Goal: Information Seeking & Learning: Understand process/instructions

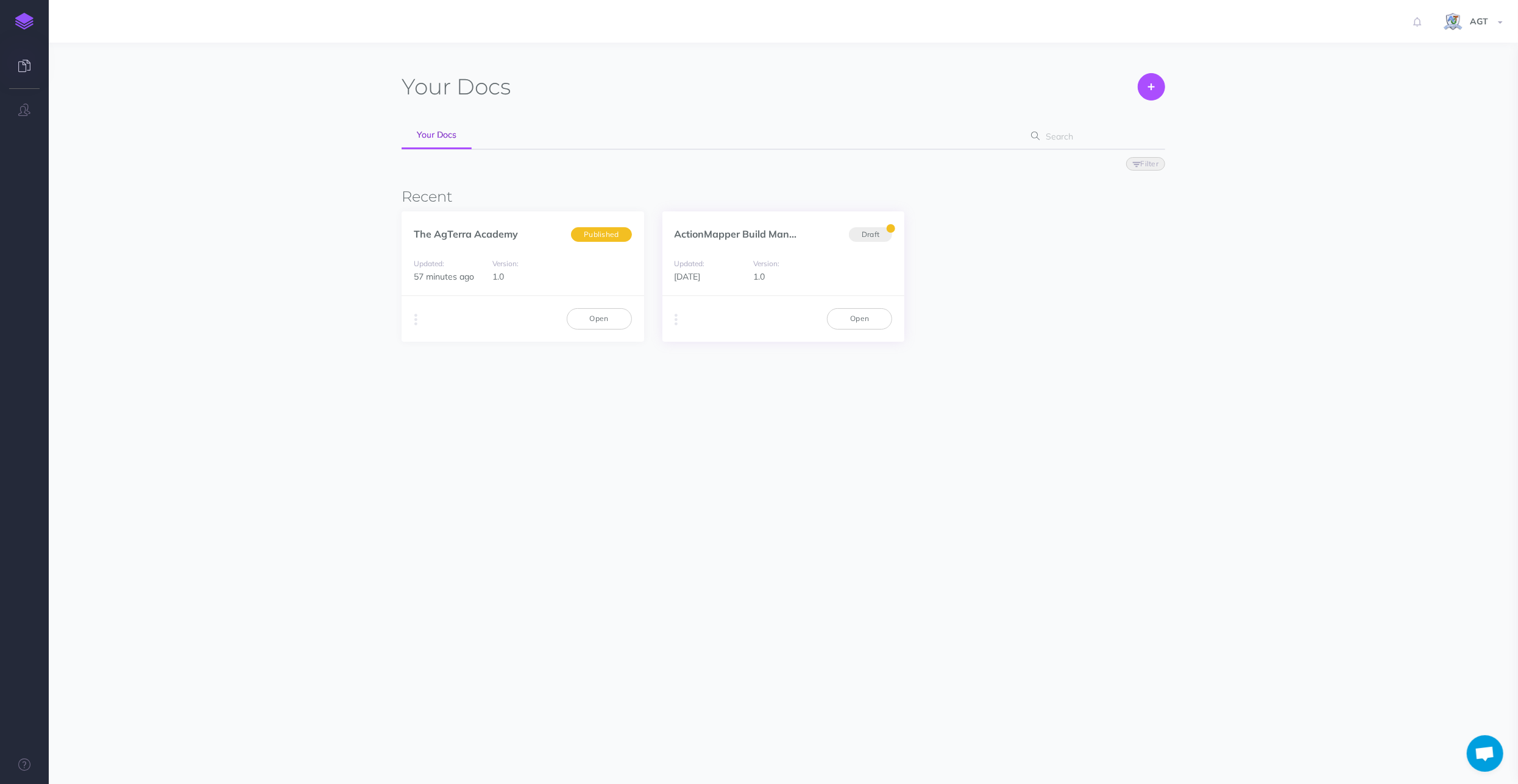
click at [810, 275] on div "Version: 1.0" at bounding box center [783, 270] width 72 height 27
click at [861, 317] on link "Open" at bounding box center [860, 318] width 65 height 21
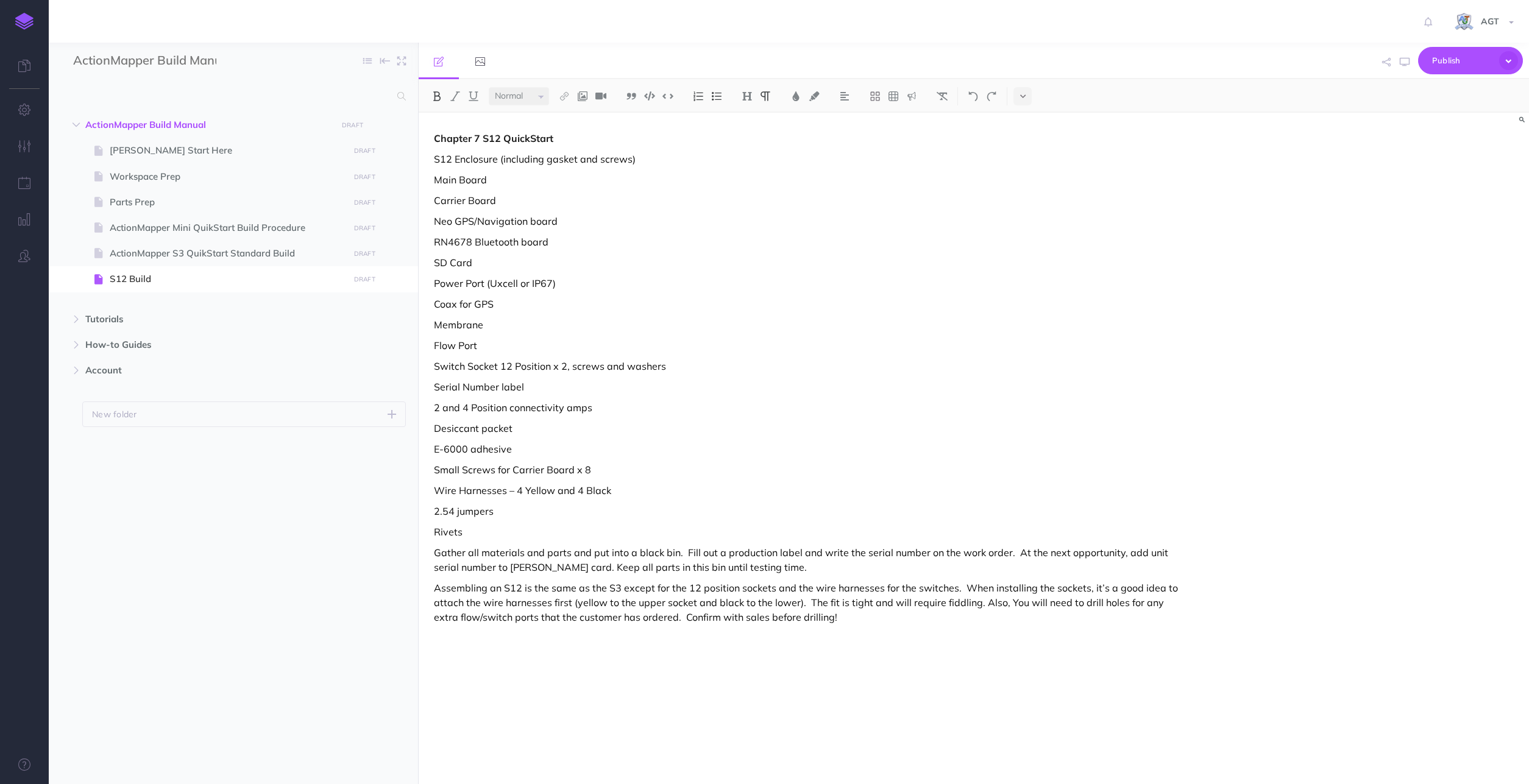
select select "null"
click at [181, 180] on span "Workspace Prep" at bounding box center [227, 177] width 235 height 15
select select "null"
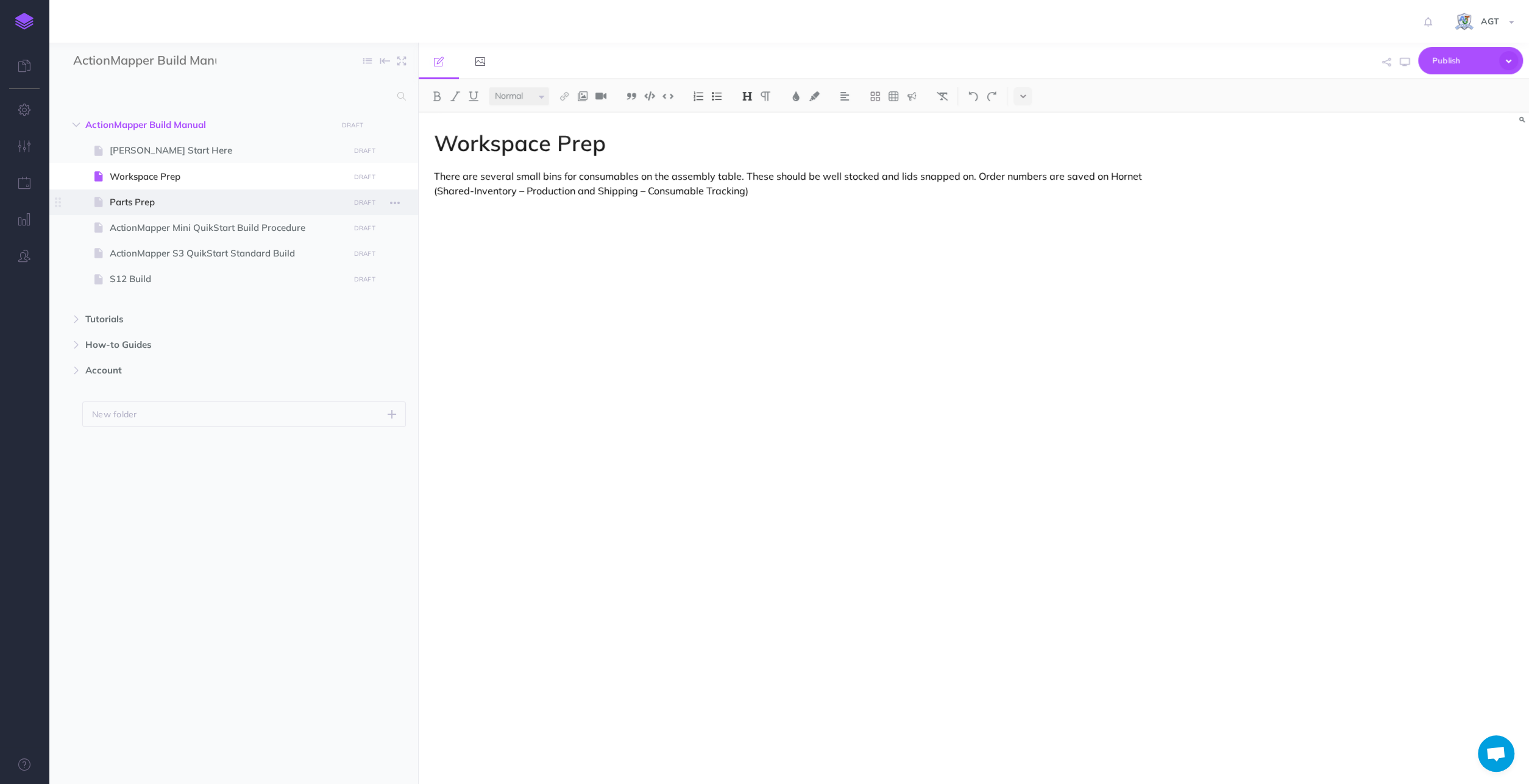
click at [158, 198] on span "Parts Prep" at bounding box center [227, 202] width 235 height 15
select select "null"
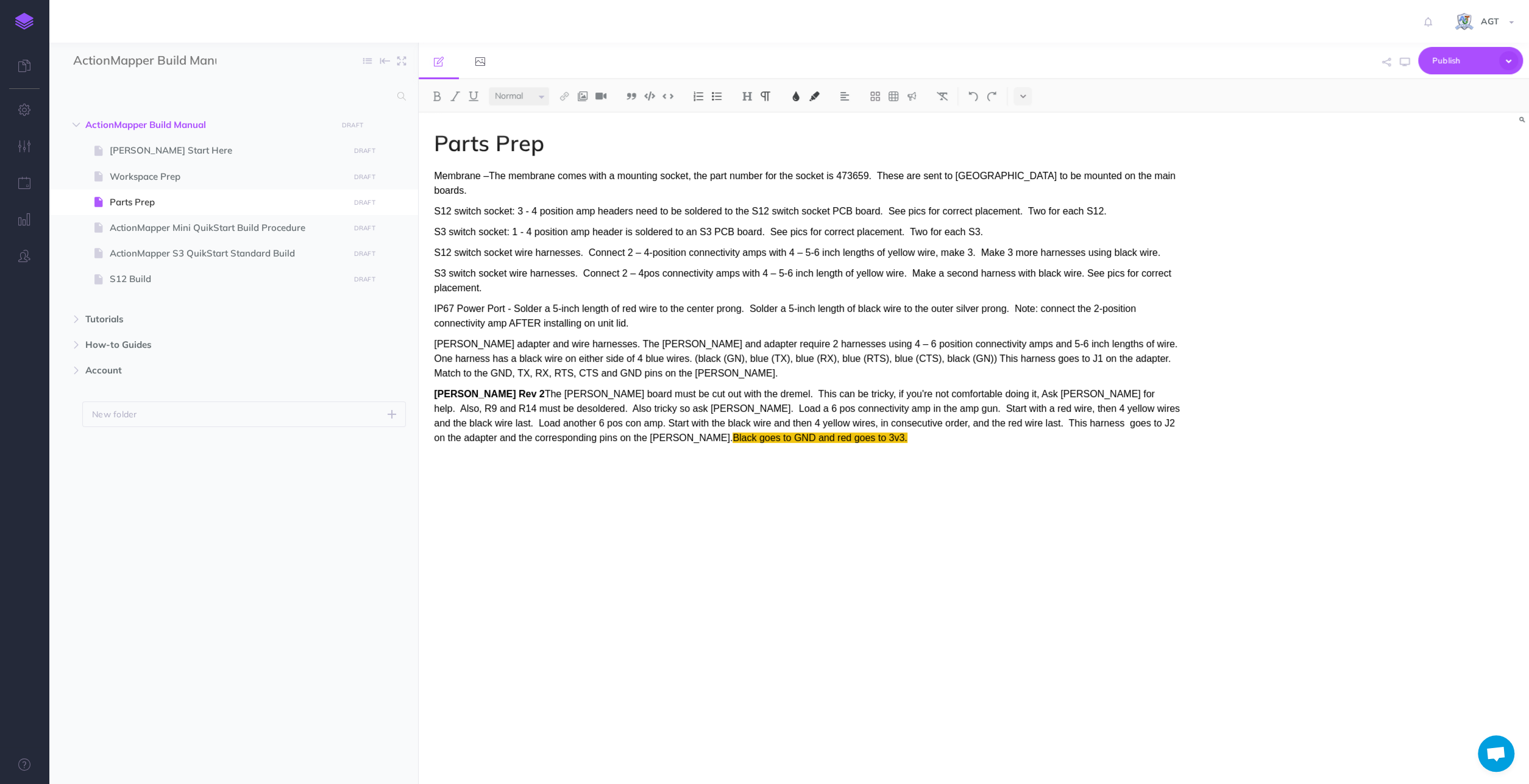
click at [698, 425] on p "[PERSON_NAME] Rev 2 The [PERSON_NAME] board must be cut out with the dremel. Th…" at bounding box center [807, 415] width 746 height 58
click at [709, 423] on p "[PERSON_NAME] Rev 2 The [PERSON_NAME] board must be cut out with the dremel. Th…" at bounding box center [807, 415] width 746 height 58
click at [662, 421] on p "[PERSON_NAME] Rev 2 The [PERSON_NAME] board must be cut out with the dremel. Th…" at bounding box center [807, 415] width 746 height 58
click at [693, 419] on p "[PERSON_NAME] Rev 2 The [PERSON_NAME] board must be cut out with the dremel. Th…" at bounding box center [807, 415] width 746 height 58
click at [857, 423] on p "[PERSON_NAME] Rev 2 The [PERSON_NAME] board must be cut out with the dremel. Th…" at bounding box center [807, 423] width 746 height 73
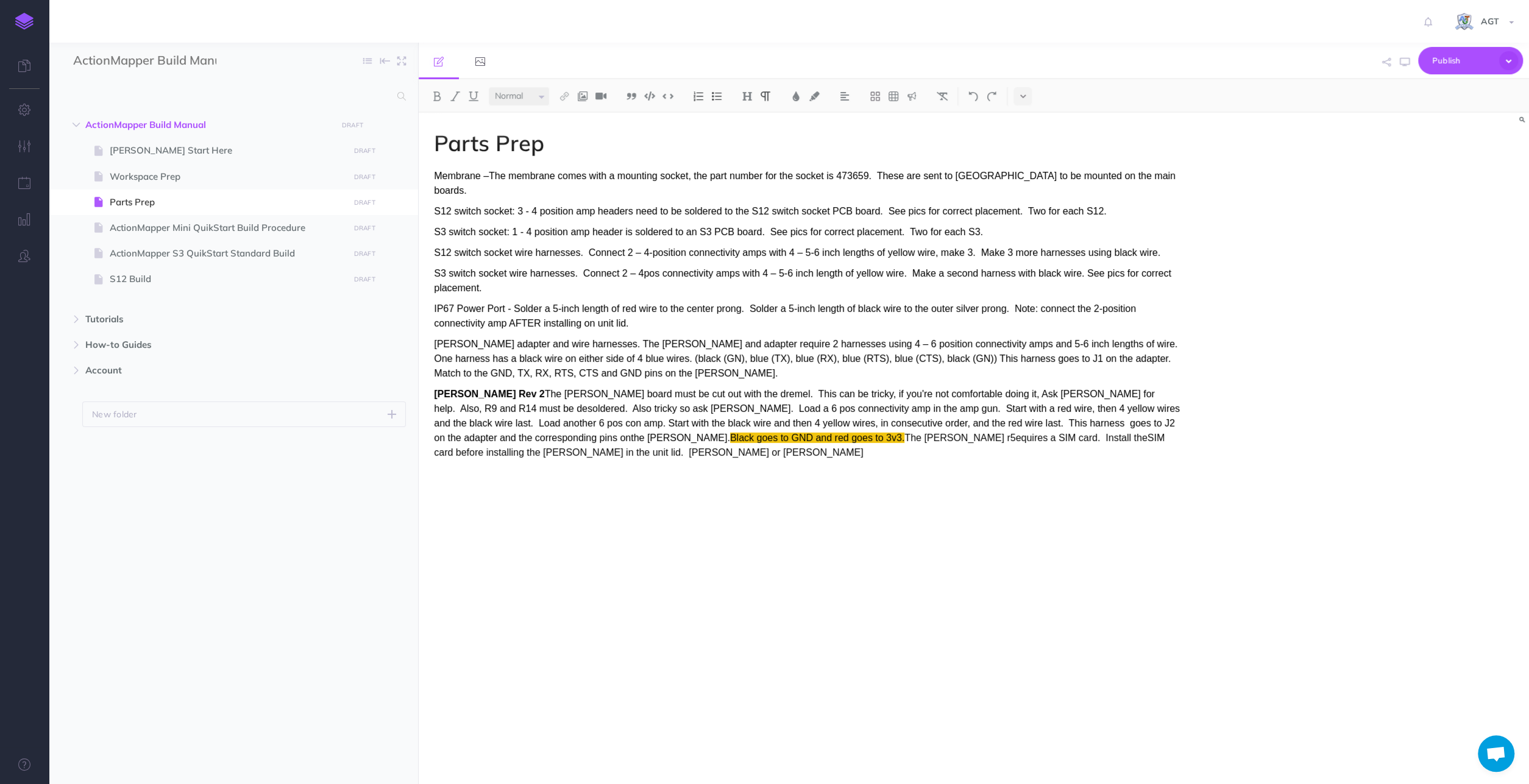
click at [855, 423] on p "[PERSON_NAME] Rev 2 The [PERSON_NAME] board must be cut out with the dremel. Th…" at bounding box center [807, 423] width 746 height 73
click at [991, 89] on button at bounding box center [991, 96] width 18 height 18
click at [994, 94] on img at bounding box center [991, 96] width 11 height 10
click at [1176, 423] on p "[PERSON_NAME] Rev 2 The [PERSON_NAME] board must be cut out with the dremel. Th…" at bounding box center [807, 423] width 746 height 73
click at [587, 441] on p "[PERSON_NAME] Rev 2 The [PERSON_NAME] board must be cut out with the dremel. Th…" at bounding box center [807, 423] width 746 height 73
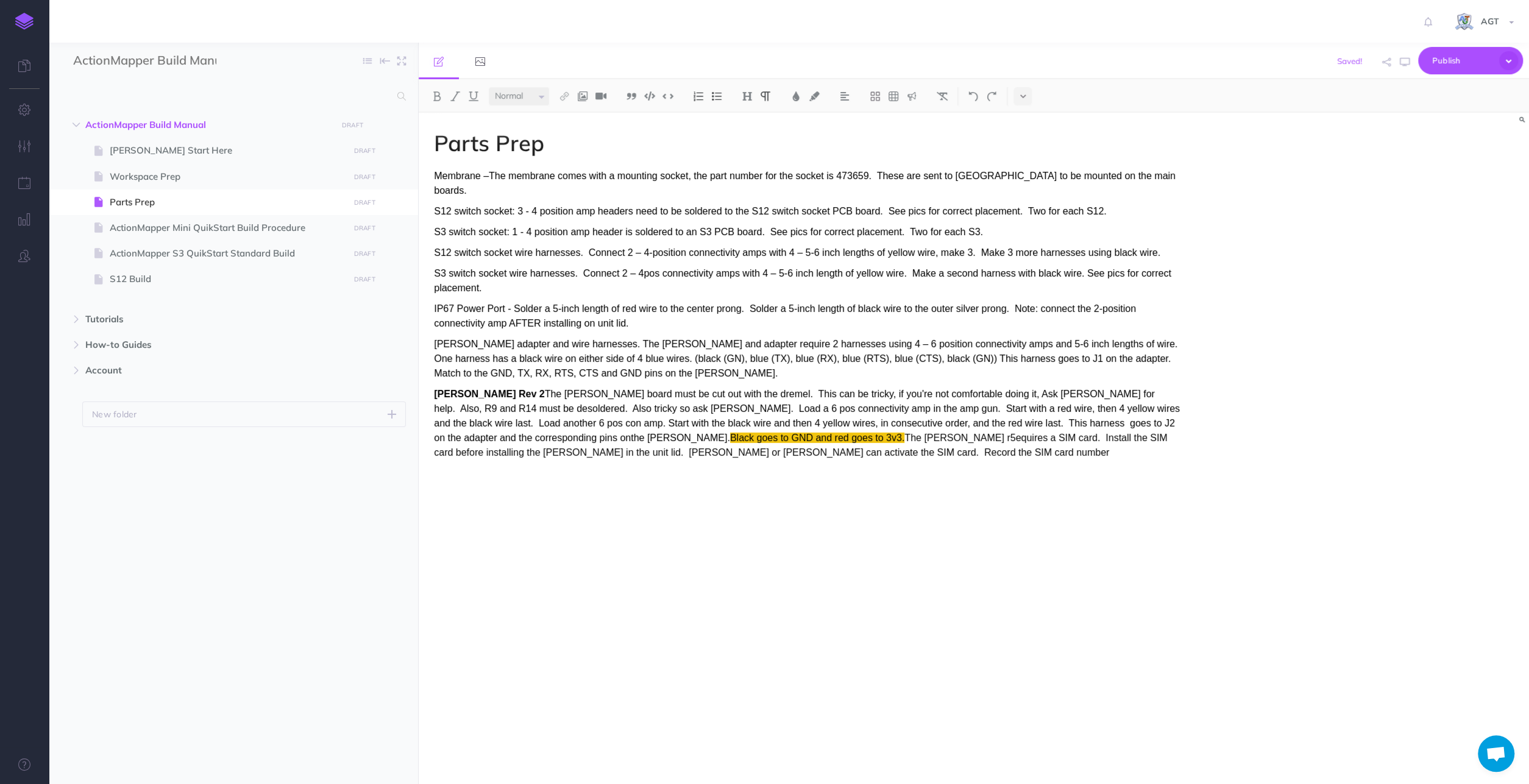
click at [665, 437] on p "[PERSON_NAME] Rev 2 The [PERSON_NAME] board must be cut out with the dremel. Th…" at bounding box center [807, 423] width 746 height 73
click at [868, 438] on p "[PERSON_NAME] Rev 2 The [PERSON_NAME] board must be cut out with the dremel. Th…" at bounding box center [807, 430] width 746 height 88
click at [682, 389] on span "The [PERSON_NAME] board must be cut out with the dremel. This can be tricky, if…" at bounding box center [807, 416] width 746 height 54
click at [441, 397] on span "The [PERSON_NAME] board must be cut out with the Dremel. This can be tricky, if…" at bounding box center [807, 416] width 746 height 54
click at [580, 95] on img at bounding box center [583, 96] width 11 height 10
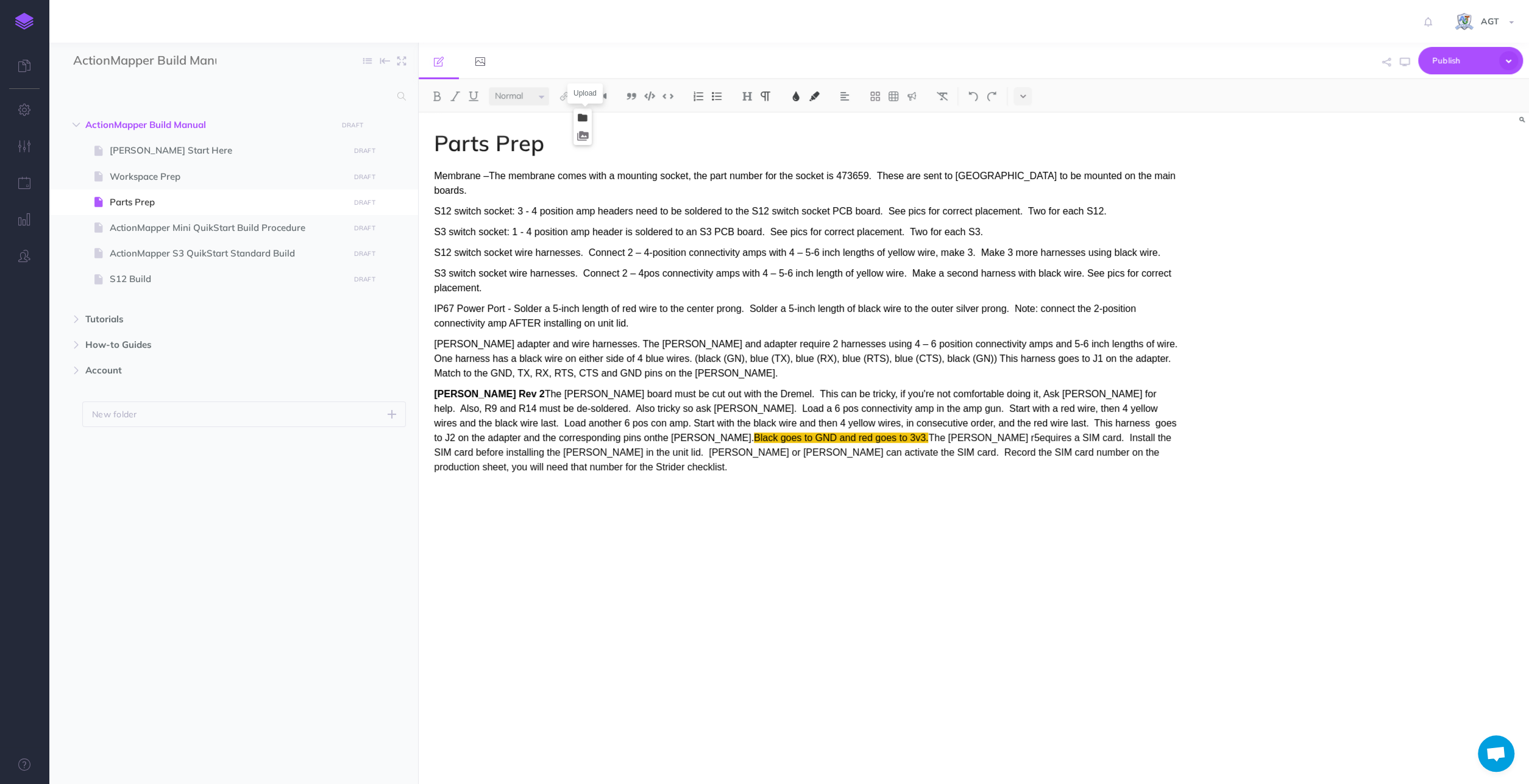
click at [587, 116] on icon at bounding box center [583, 117] width 10 height 9
click at [1492, 142] on div at bounding box center [1499, 145] width 24 height 19
click at [1501, 145] on button "button" at bounding box center [1499, 145] width 12 height 19
click at [931, 517] on div "Parts Prep Membrane –The membrane comes with a mounting socket, the part number…" at bounding box center [807, 442] width 777 height 659
